Goal: Find specific page/section: Find specific page/section

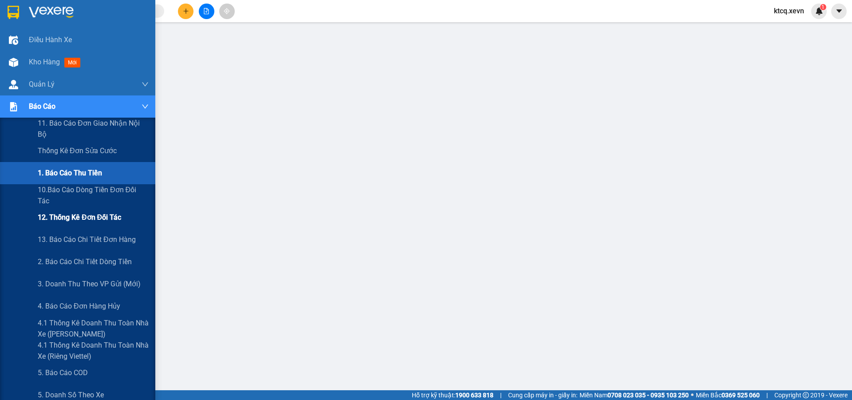
click at [98, 218] on span "12. Thống kê đơn đối tác" at bounding box center [79, 217] width 83 height 11
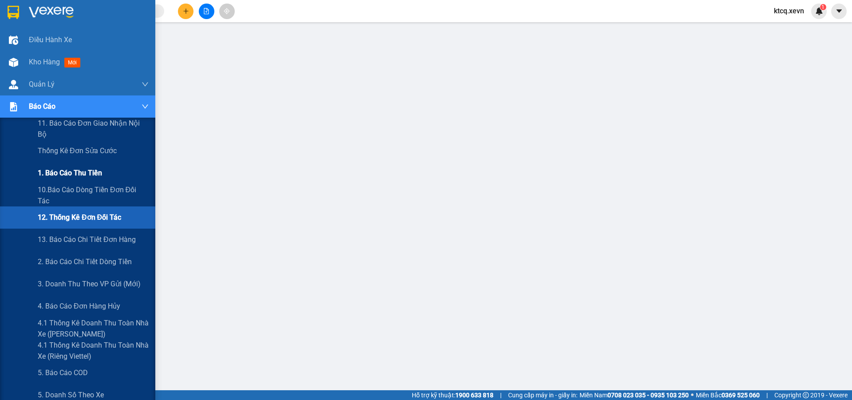
click at [84, 167] on span "1. Báo cáo thu tiền" at bounding box center [70, 172] width 64 height 11
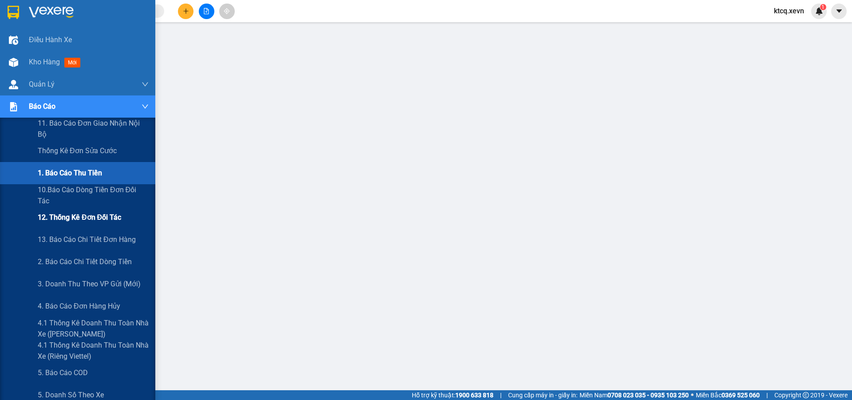
click at [122, 222] on div "12. Thống kê đơn đối tác" at bounding box center [93, 217] width 111 height 22
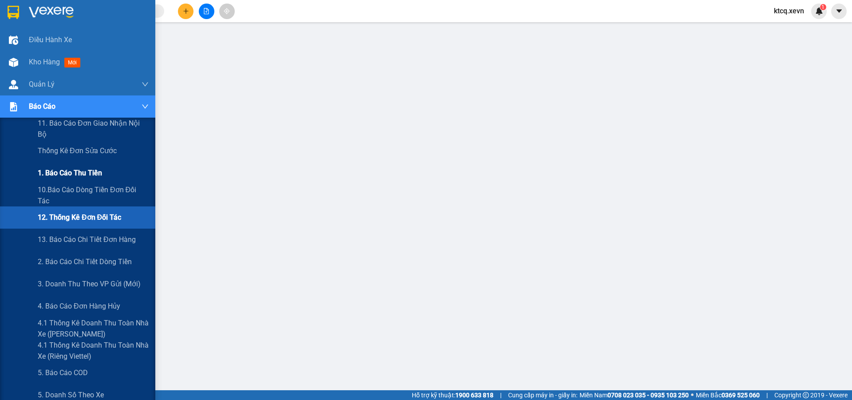
click at [73, 178] on span "1. Báo cáo thu tiền" at bounding box center [70, 172] width 64 height 11
